Goal: Use online tool/utility: Utilize a website feature to perform a specific function

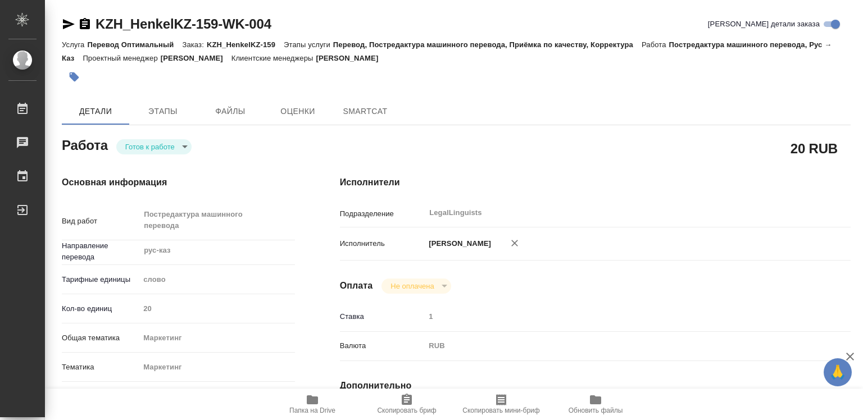
type textarea "x"
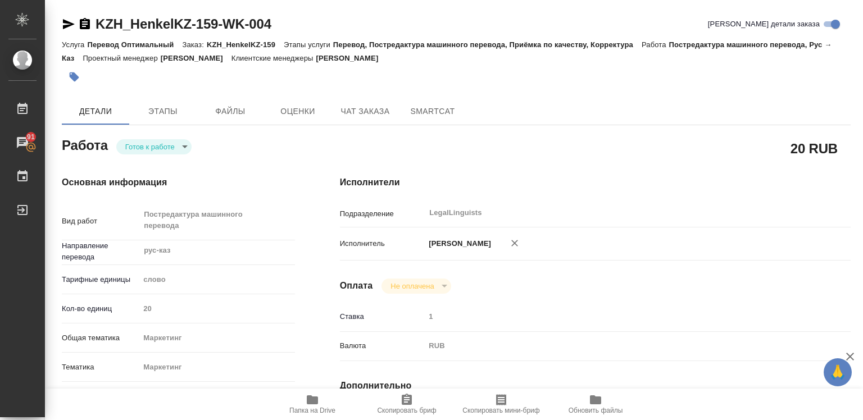
type textarea "x"
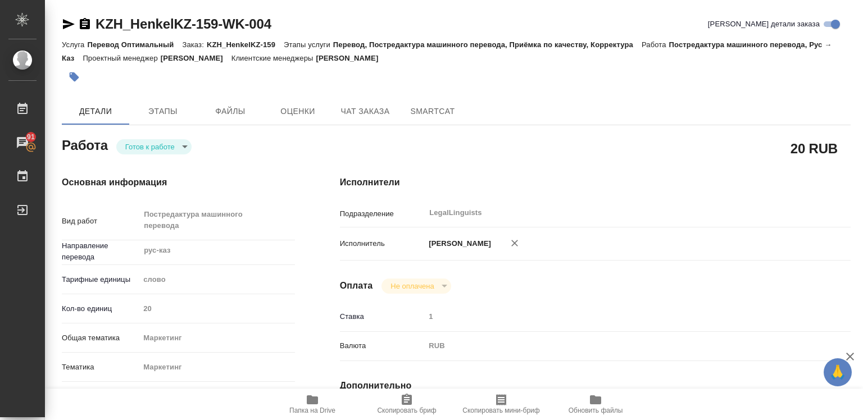
type textarea "x"
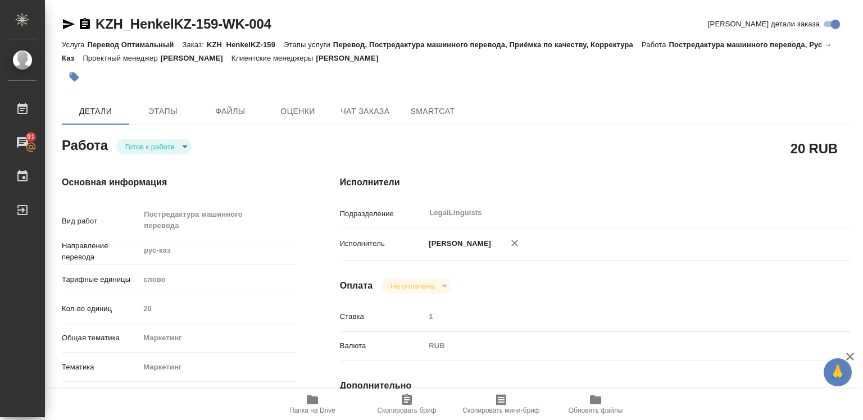
type textarea "x"
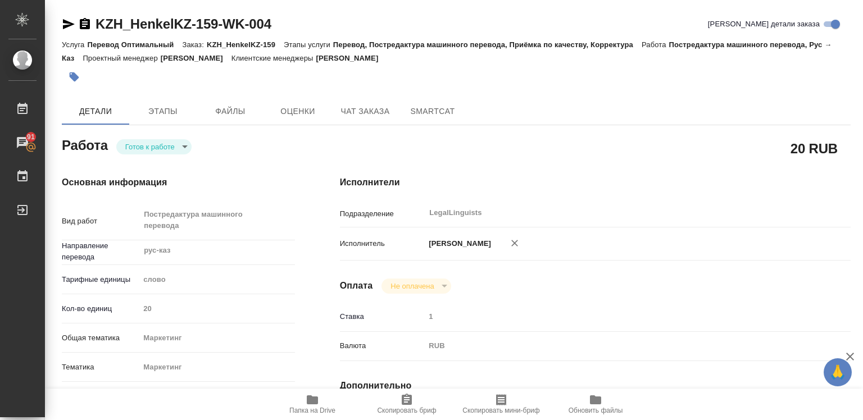
type textarea "x"
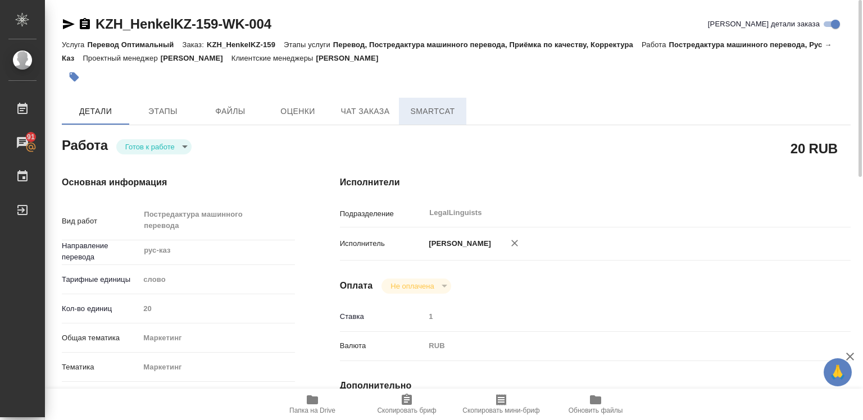
click at [434, 112] on span "SmartCat" at bounding box center [432, 111] width 54 height 14
type textarea "x"
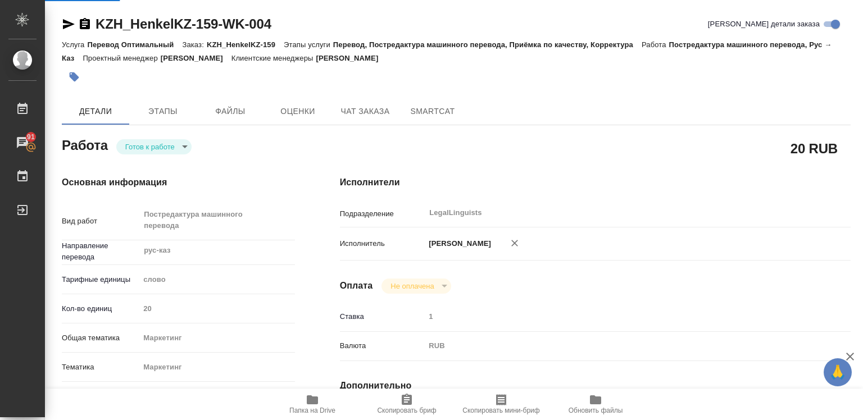
type textarea "x"
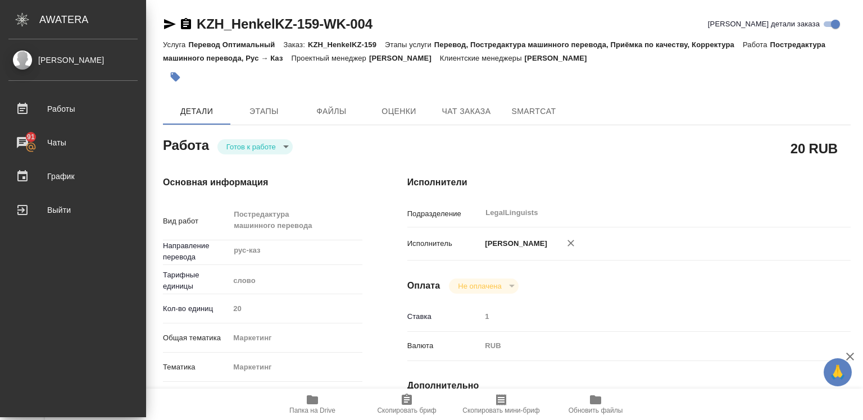
type textarea "x"
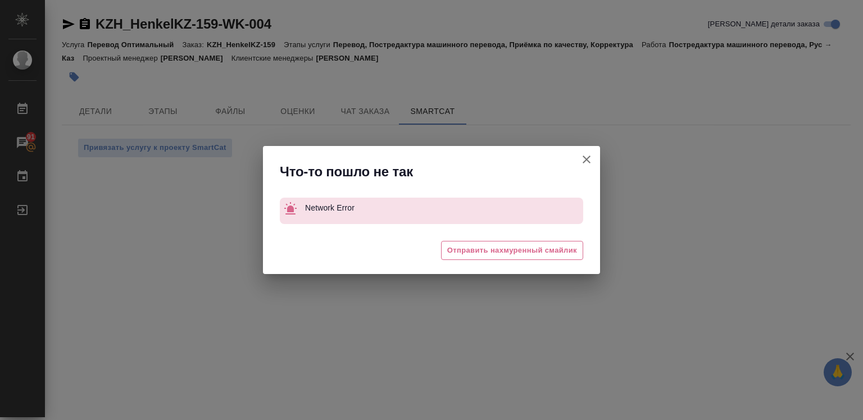
click at [591, 159] on icon "button" at bounding box center [586, 159] width 13 height 13
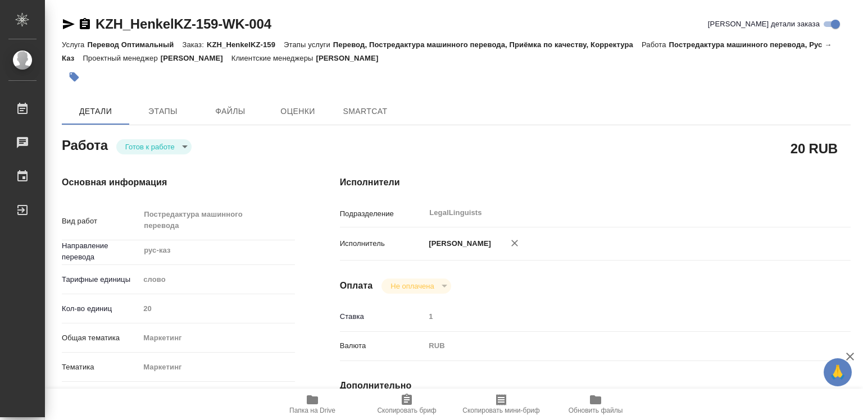
type textarea "x"
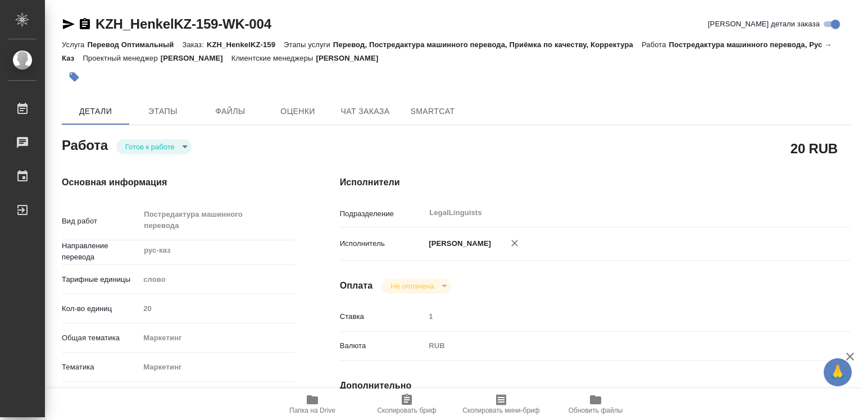
type textarea "x"
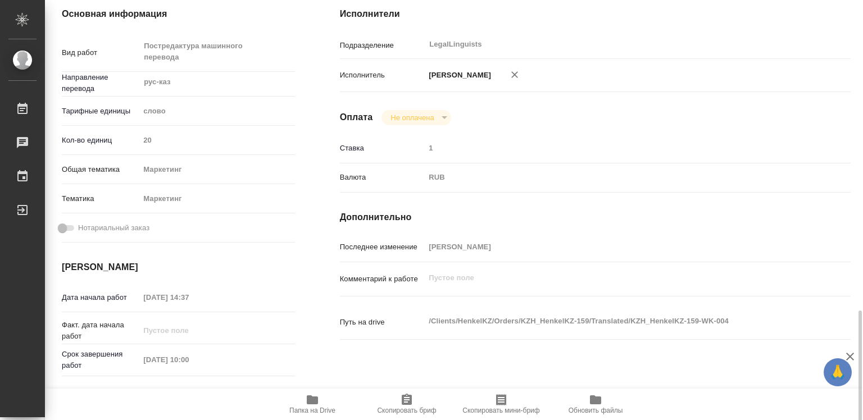
type textarea "x"
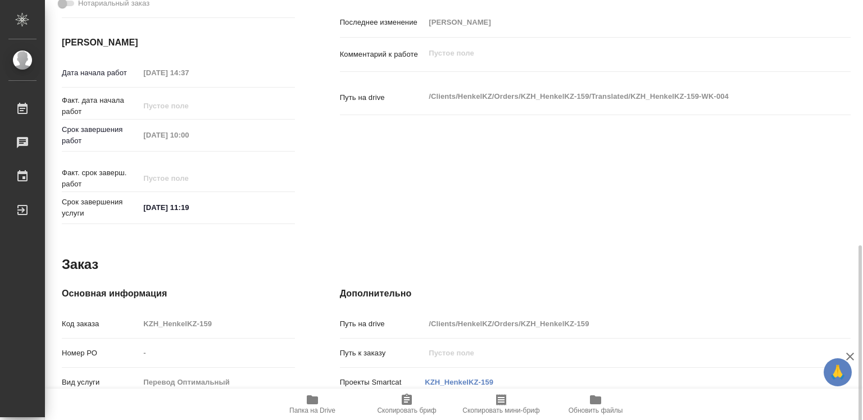
scroll to position [576, 0]
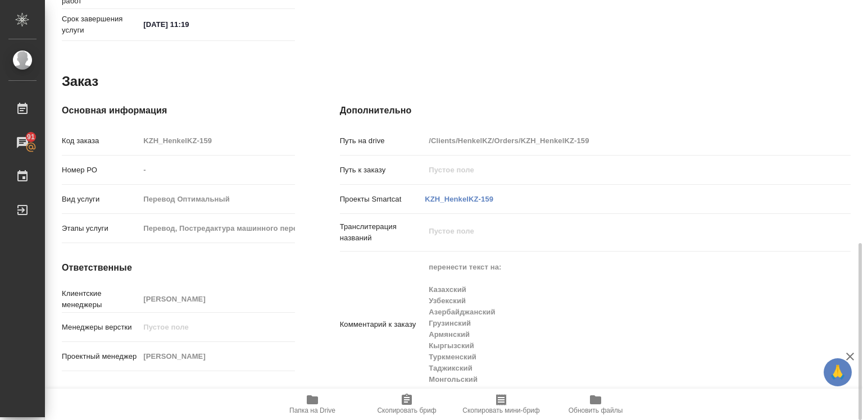
type textarea "x"
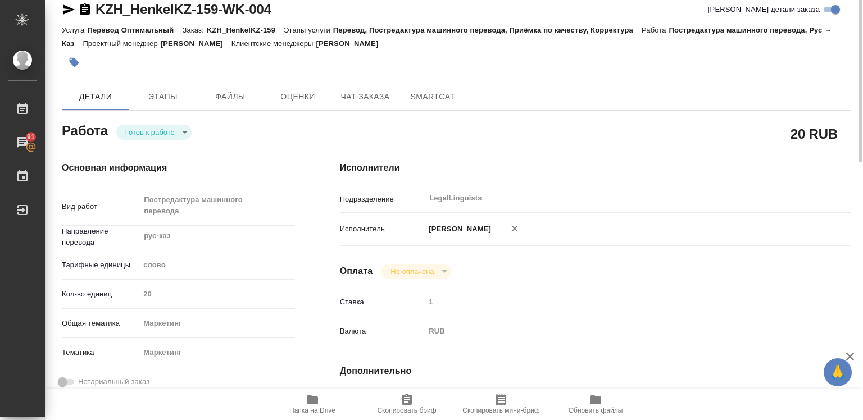
scroll to position [0, 0]
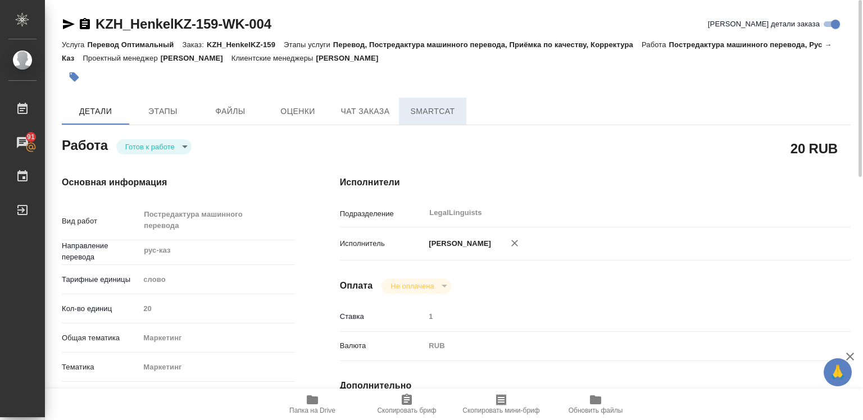
click at [422, 112] on span "SmartCat" at bounding box center [432, 111] width 54 height 14
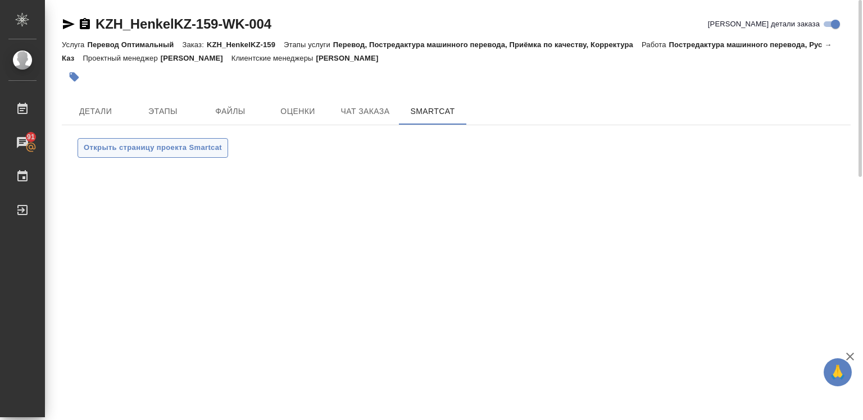
click at [146, 150] on span "Открыть страницу проекта Smartcat" at bounding box center [153, 148] width 138 height 13
